Goal: Task Accomplishment & Management: Use online tool/utility

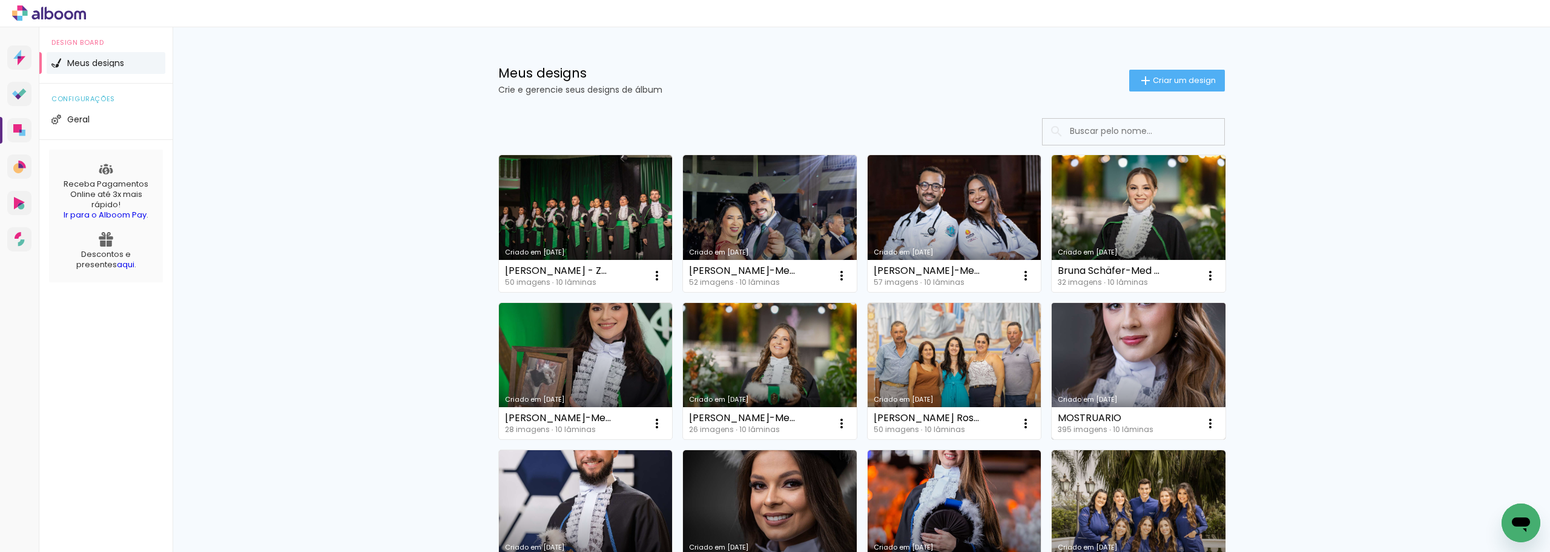
click at [1106, 373] on link "Criado em [DATE]" at bounding box center [1139, 371] width 174 height 137
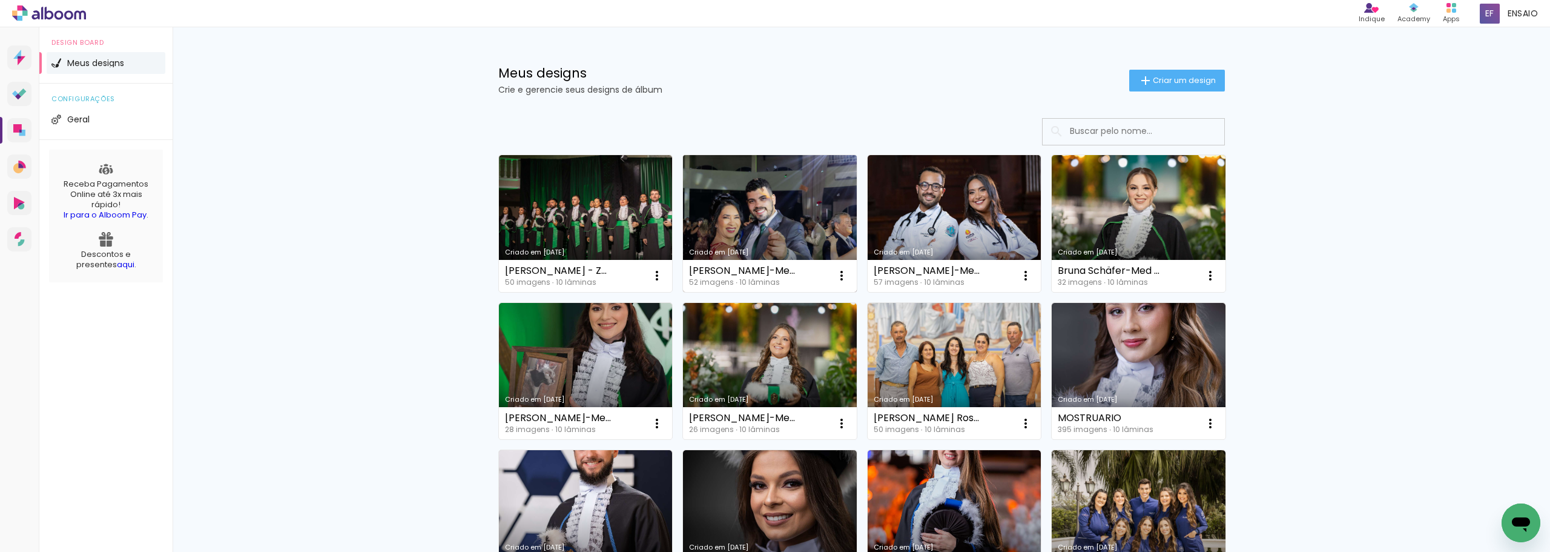
click at [787, 201] on link "Criado em [DATE]" at bounding box center [770, 223] width 174 height 137
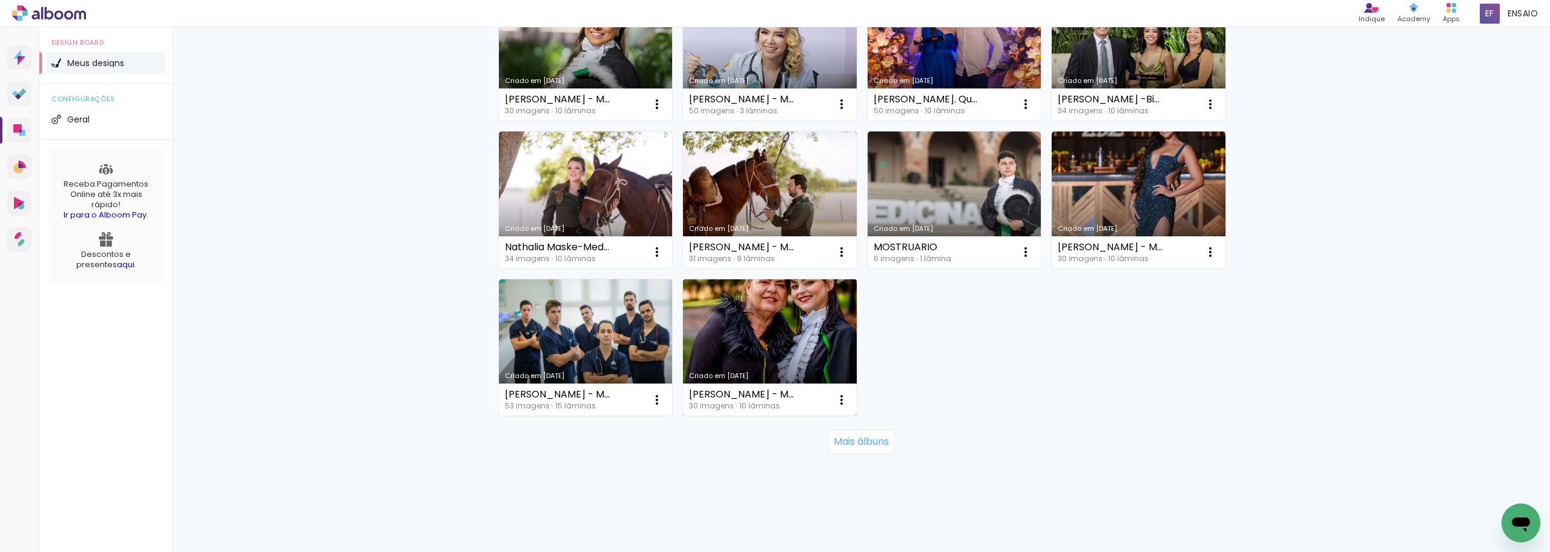
scroll to position [763, 0]
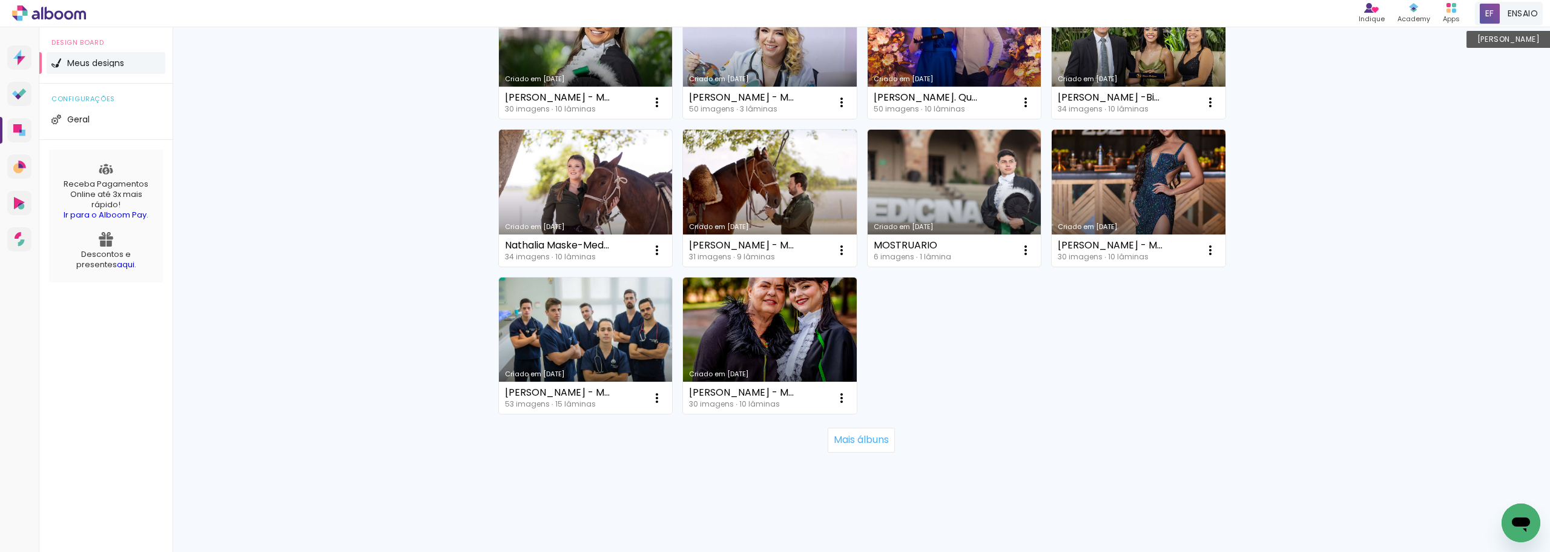
click at [1496, 22] on span at bounding box center [1490, 14] width 20 height 20
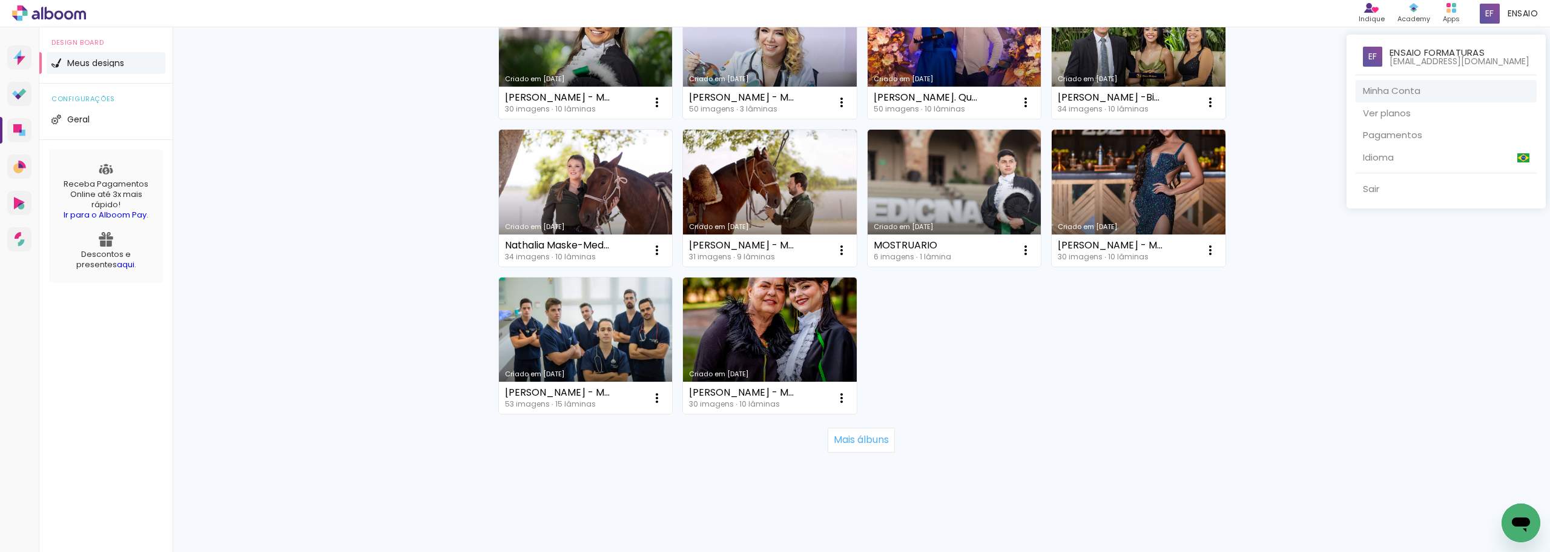
click at [1419, 89] on link "Minha Conta" at bounding box center [1446, 91] width 181 height 22
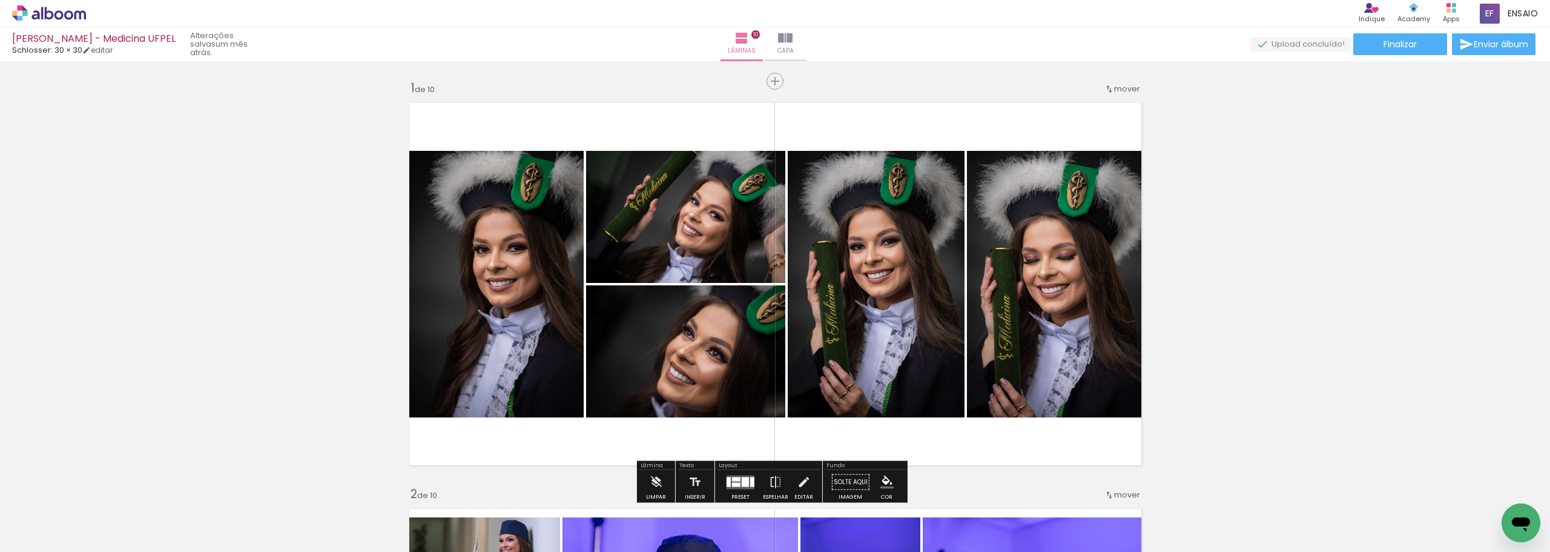
click at [928, 134] on quentale-layouter at bounding box center [775, 283] width 745 height 375
drag, startPoint x: 783, startPoint y: 116, endPoint x: 766, endPoint y: 105, distance: 20.2
click at [766, 105] on quentale-layouter at bounding box center [775, 283] width 745 height 375
click at [1355, 42] on paper-button "Finalizar" at bounding box center [1400, 44] width 94 height 22
click at [619, 136] on quentale-layouter at bounding box center [775, 283] width 745 height 375
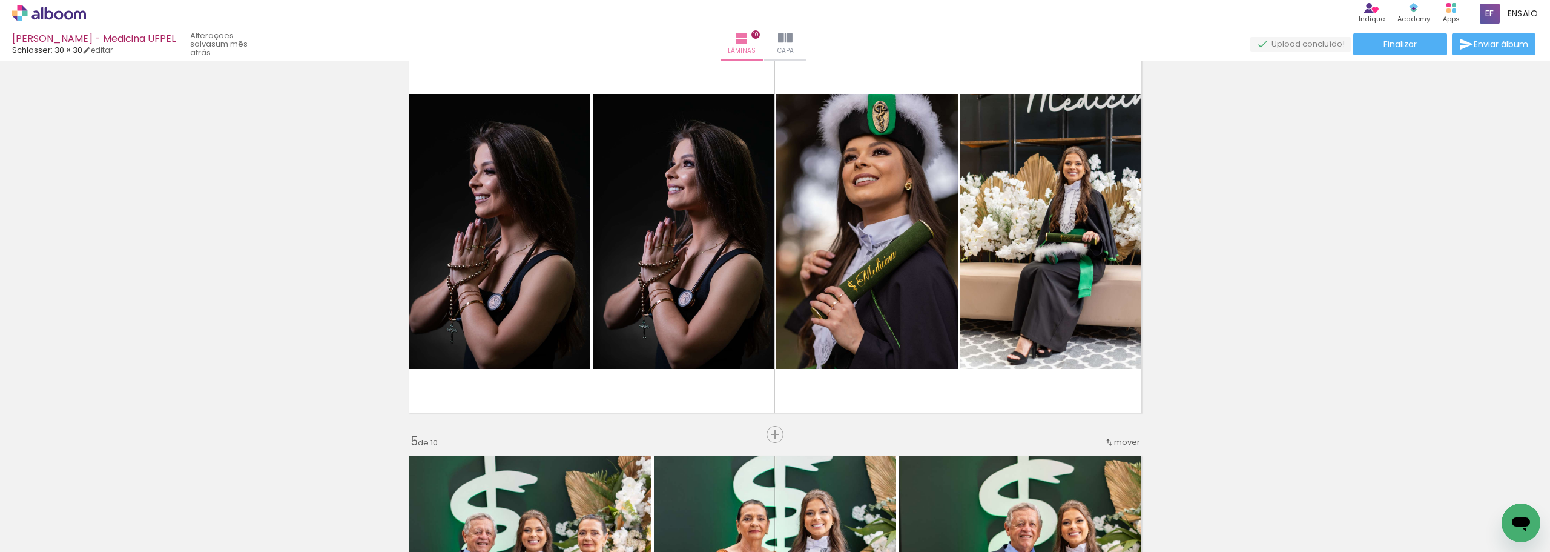
scroll to position [1696, 0]
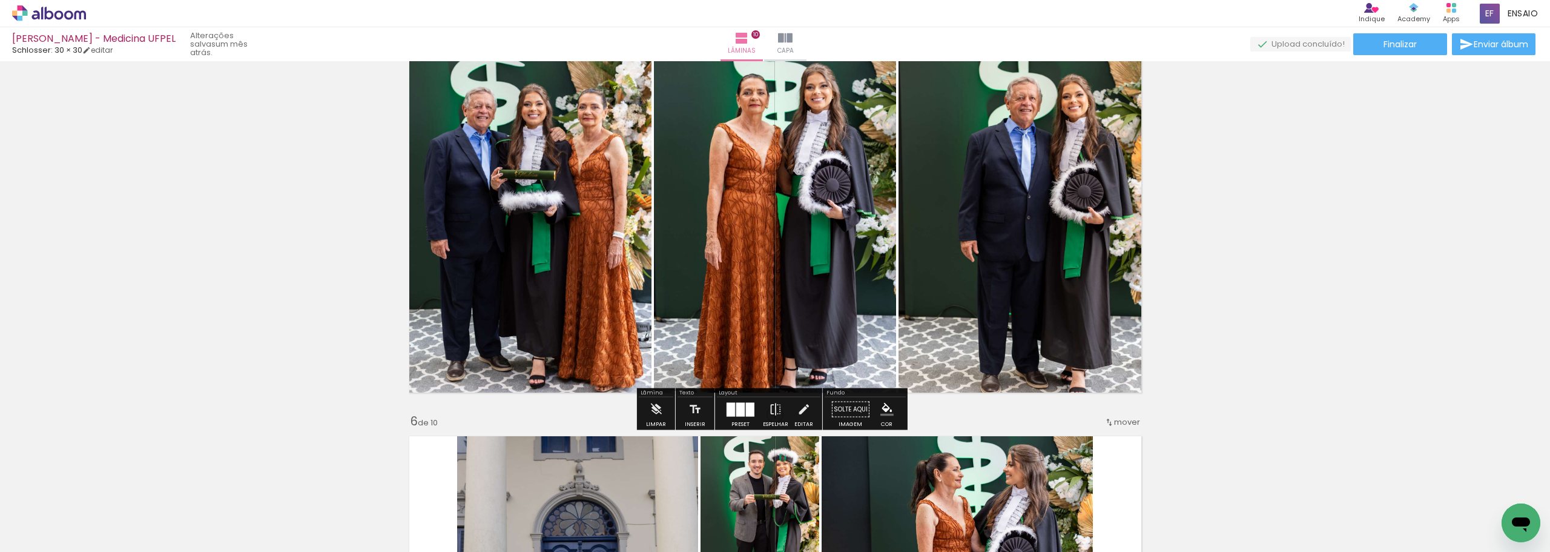
drag, startPoint x: 1383, startPoint y: 119, endPoint x: 1392, endPoint y: 162, distance: 43.8
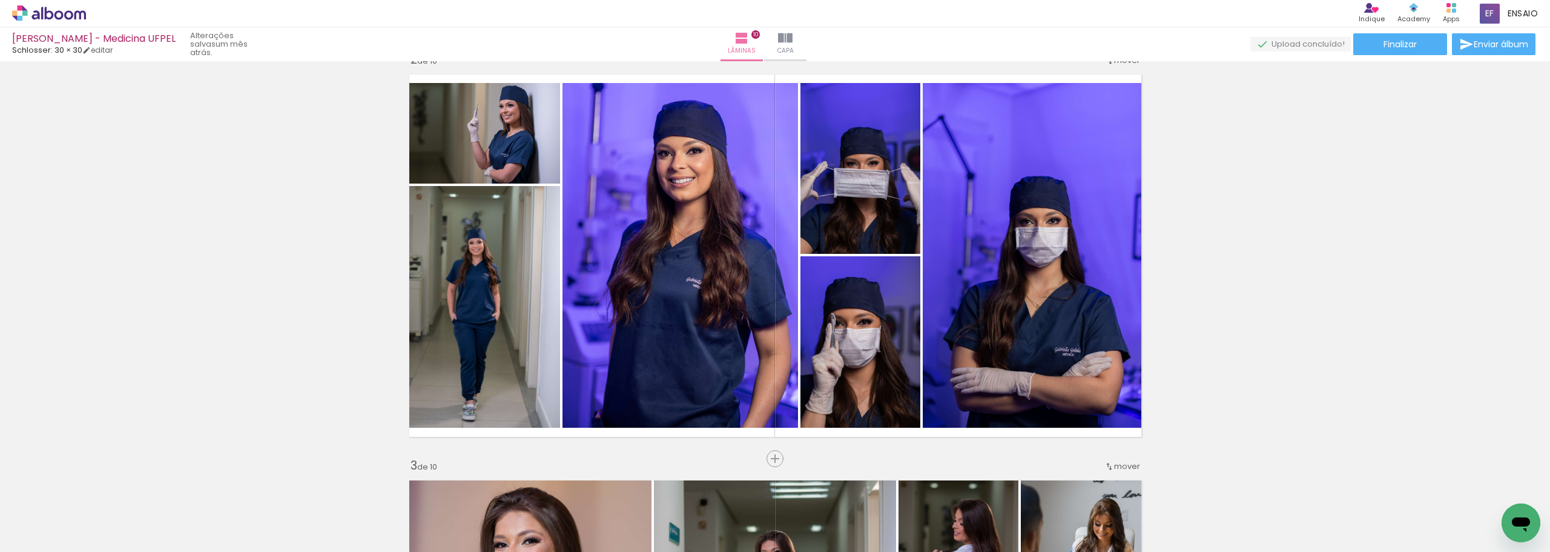
scroll to position [242, 0]
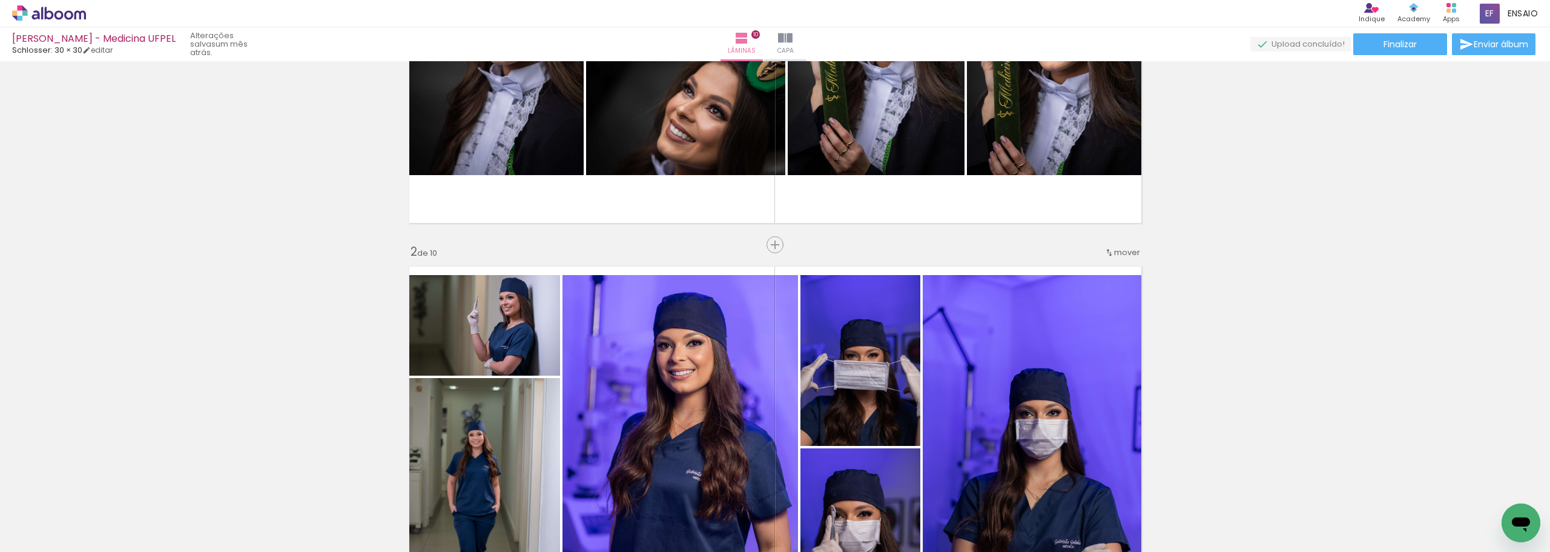
click at [24, 10] on icon at bounding box center [24, 7] width 5 height 5
